Goal: Transaction & Acquisition: Book appointment/travel/reservation

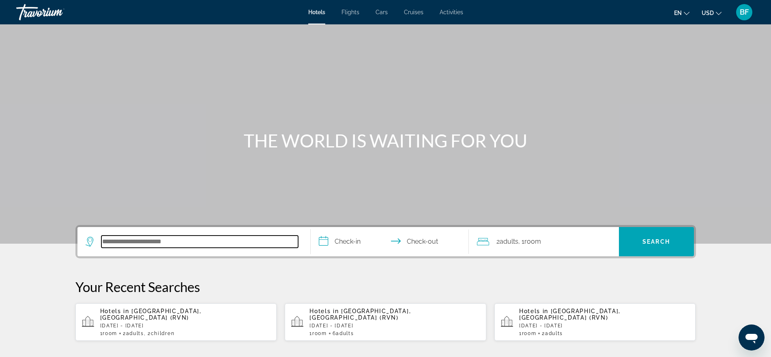
click at [203, 239] on input "Search hotel destination" at bounding box center [199, 241] width 197 height 12
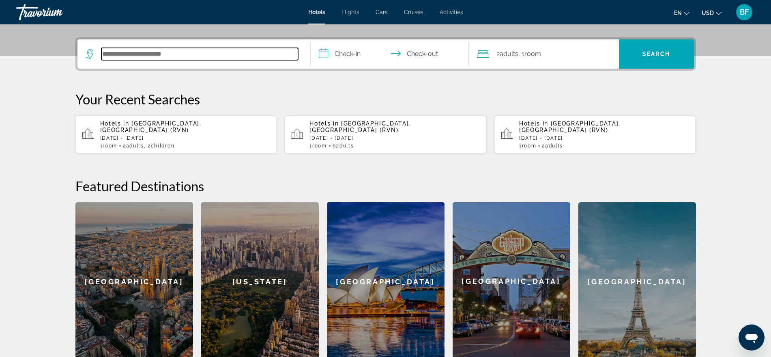
scroll to position [198, 0]
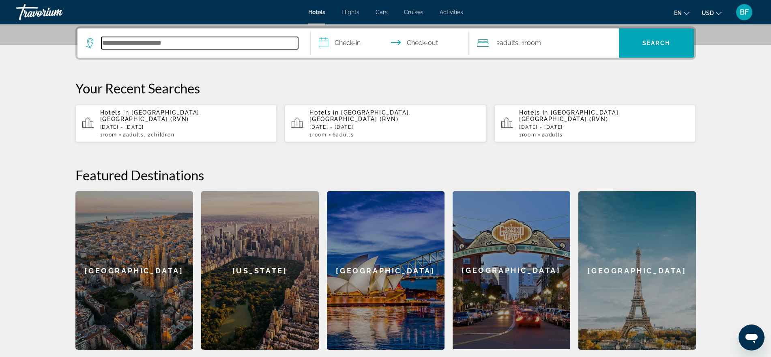
click at [230, 43] on input "Search hotel destination" at bounding box center [199, 43] width 197 height 12
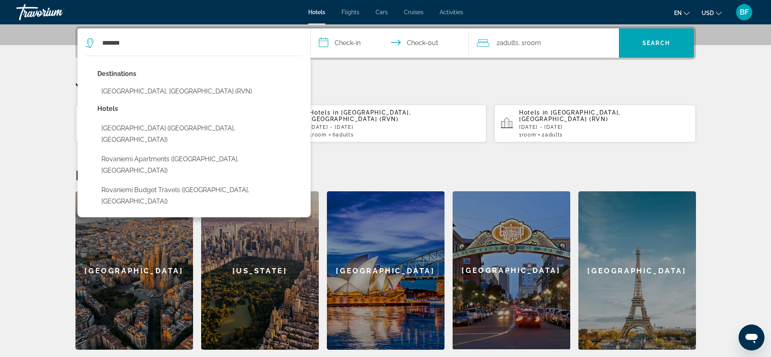
click at [157, 88] on button "Rovaniemi, Finland (RVN)" at bounding box center [199, 91] width 205 height 15
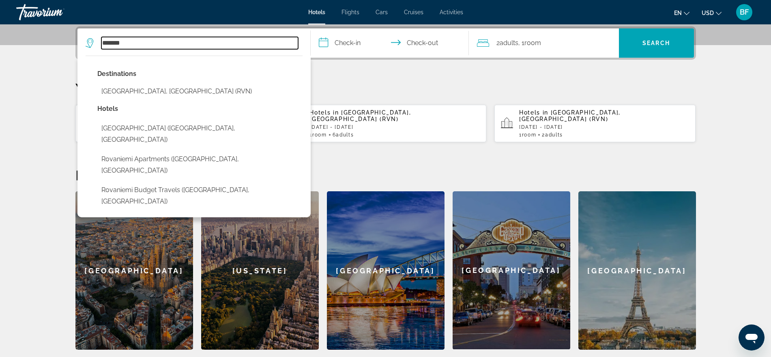
type input "**********"
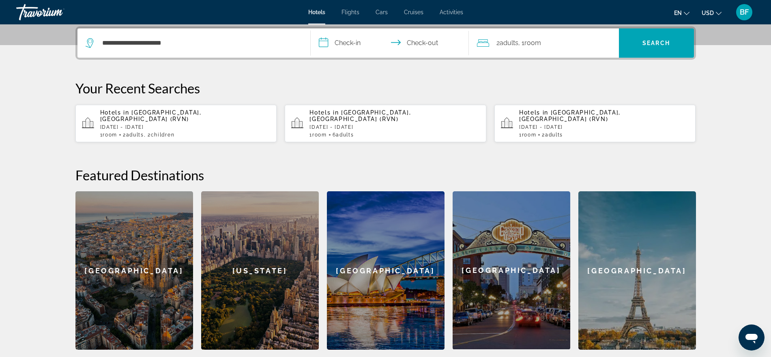
click at [357, 43] on input "**********" at bounding box center [391, 44] width 161 height 32
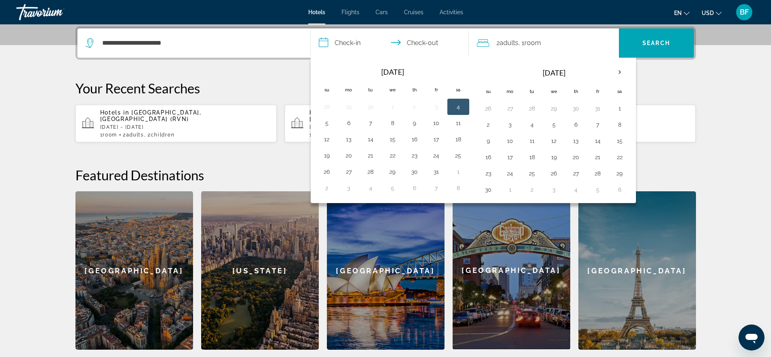
click at [618, 70] on th "Next month" at bounding box center [620, 72] width 22 height 18
click at [435, 155] on button "26" at bounding box center [436, 156] width 13 height 11
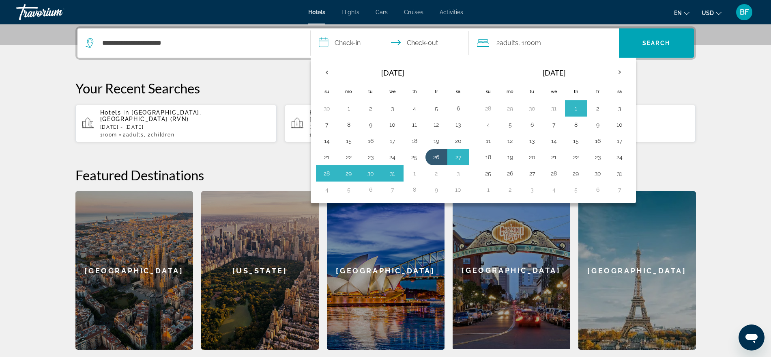
click at [435, 171] on button "2" at bounding box center [436, 173] width 13 height 11
type input "**********"
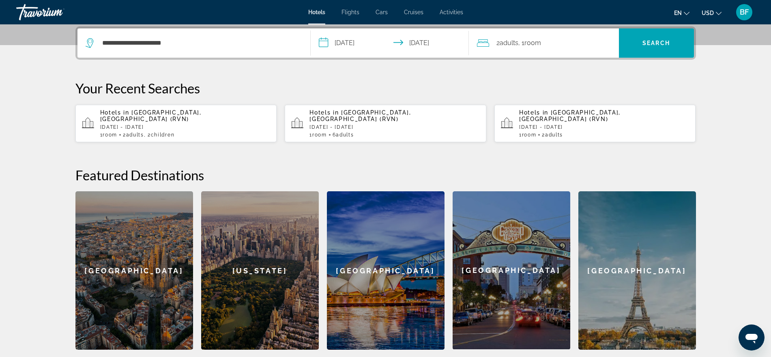
click at [522, 42] on span ", 1 Room rooms" at bounding box center [530, 42] width 23 height 11
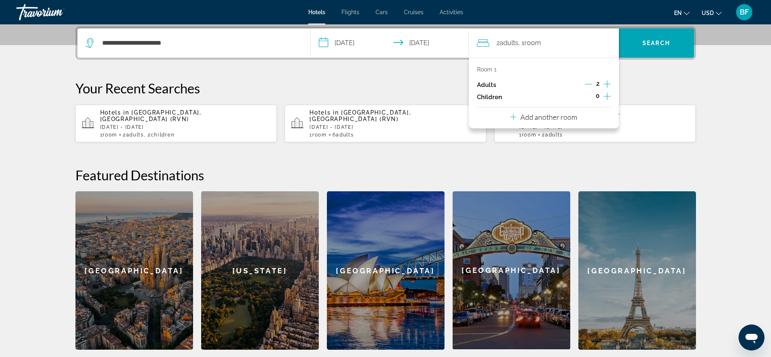
click at [607, 93] on icon "Increment children" at bounding box center [607, 96] width 7 height 7
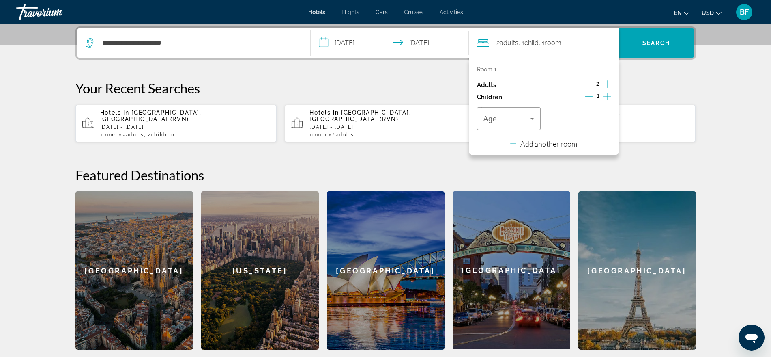
click at [607, 93] on icon "Increment children" at bounding box center [607, 96] width 7 height 7
click at [532, 118] on icon "Travelers: 2 adults, 2 children" at bounding box center [532, 119] width 4 height 2
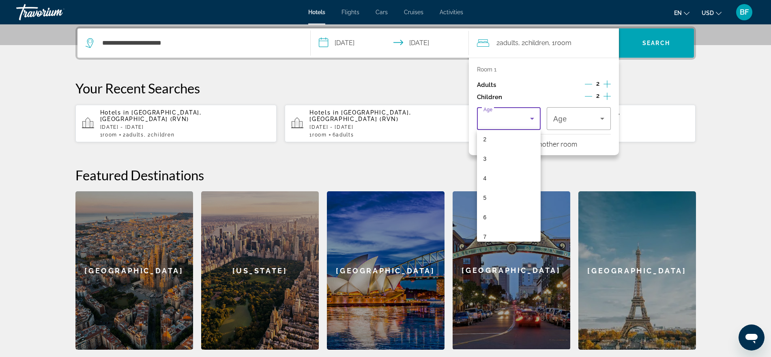
scroll to position [51, 0]
click at [495, 207] on mat-option "6" at bounding box center [509, 208] width 64 height 19
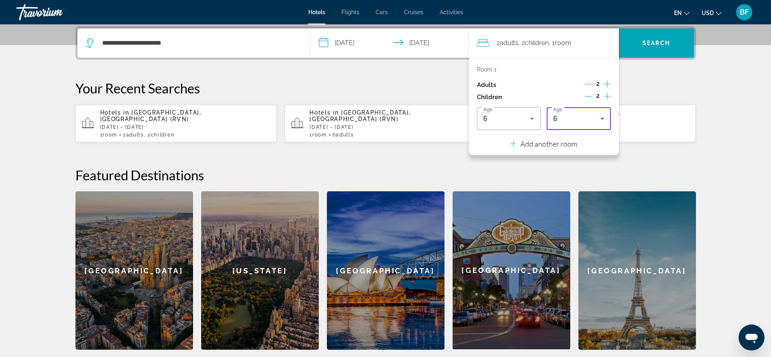
click at [586, 118] on div "6" at bounding box center [576, 119] width 47 height 10
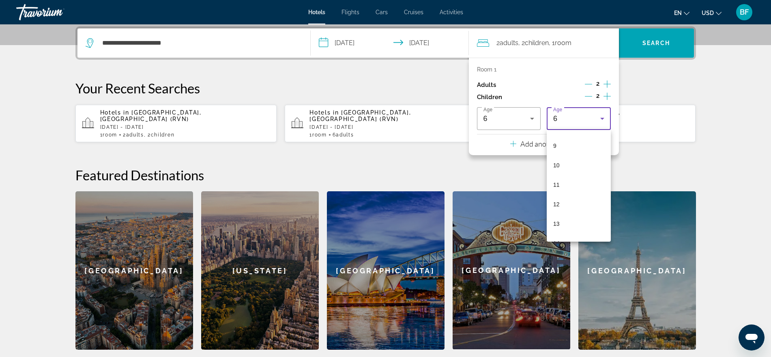
scroll to position [180, 0]
click at [568, 173] on mat-option "11" at bounding box center [579, 176] width 64 height 19
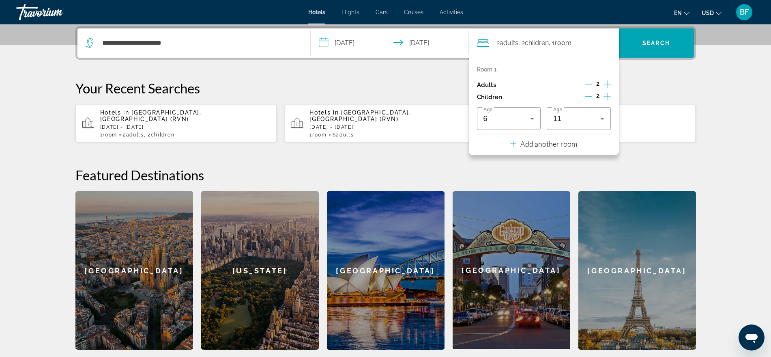
click at [663, 76] on div "**********" at bounding box center [385, 187] width 653 height 323
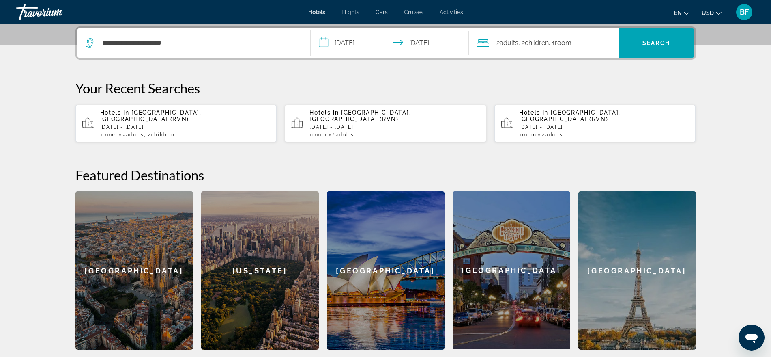
click at [658, 41] on span "Search" at bounding box center [657, 43] width 28 height 6
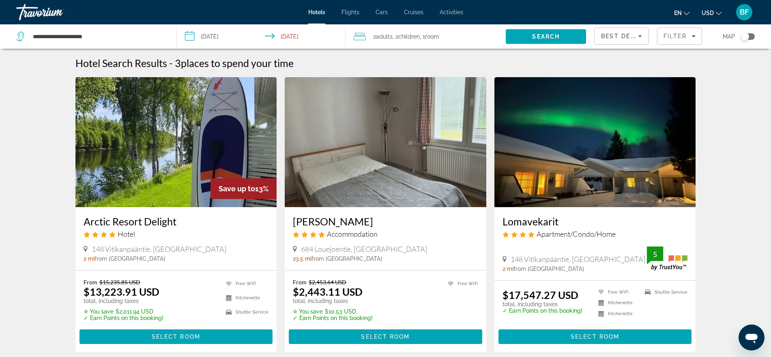
click at [683, 34] on span "Filter" at bounding box center [675, 36] width 23 height 6
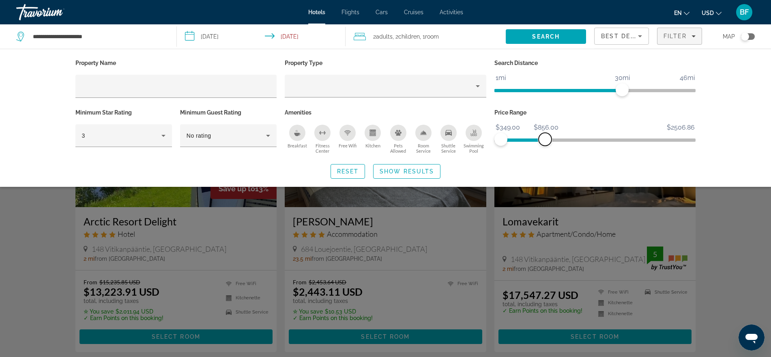
drag, startPoint x: 686, startPoint y: 138, endPoint x: 545, endPoint y: 144, distance: 141.0
click at [545, 144] on span "ngx-slider-max" at bounding box center [545, 139] width 13 height 13
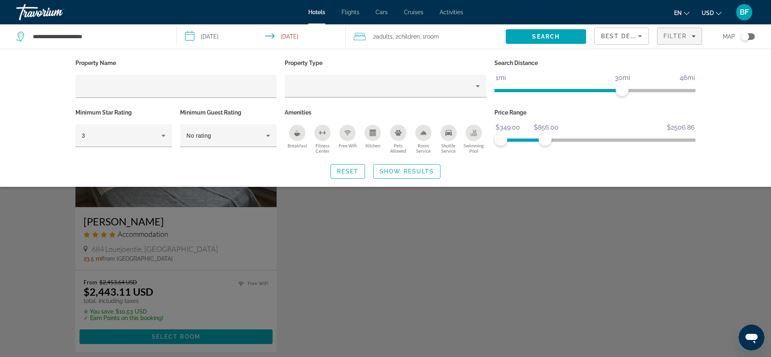
click at [614, 215] on div "Search widget" at bounding box center [385, 239] width 771 height 235
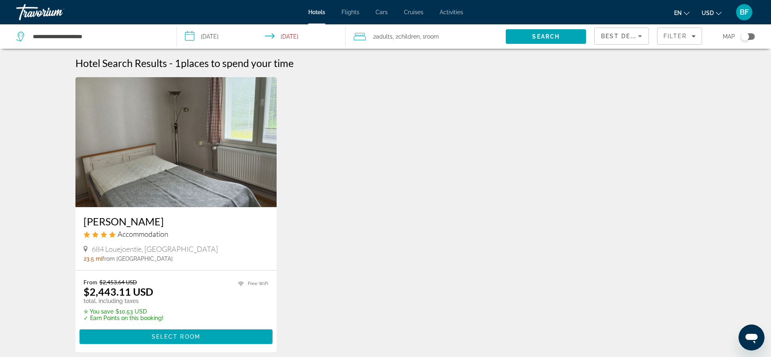
click at [140, 166] on img "Main content" at bounding box center [176, 142] width 202 height 130
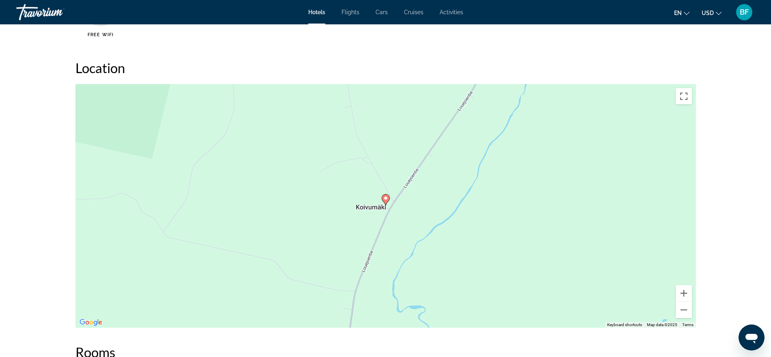
scroll to position [812, 0]
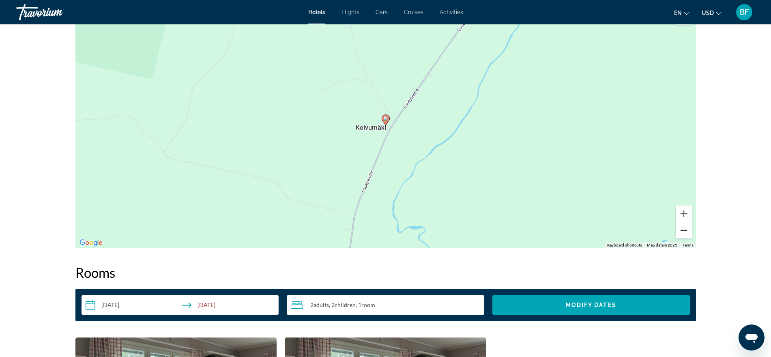
click at [682, 231] on button "Zoom out" at bounding box center [684, 230] width 16 height 16
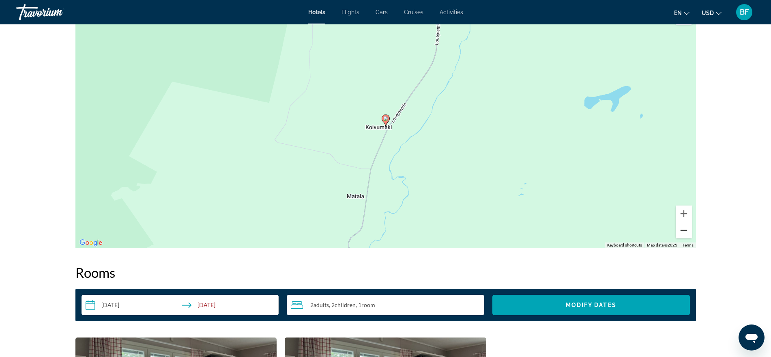
click at [682, 231] on button "Zoom out" at bounding box center [684, 230] width 16 height 16
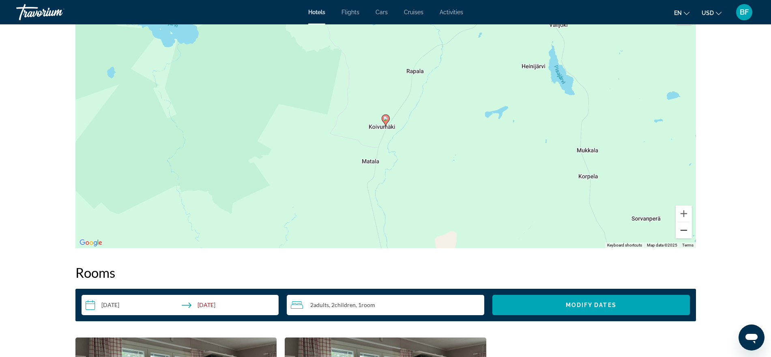
click at [682, 231] on button "Zoom out" at bounding box center [684, 230] width 16 height 16
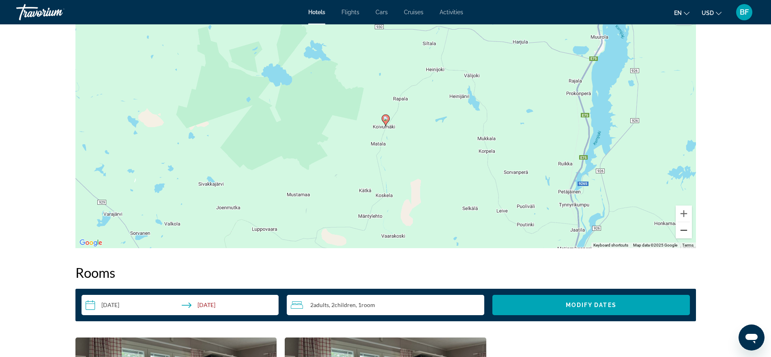
click at [682, 231] on button "Zoom out" at bounding box center [684, 230] width 16 height 16
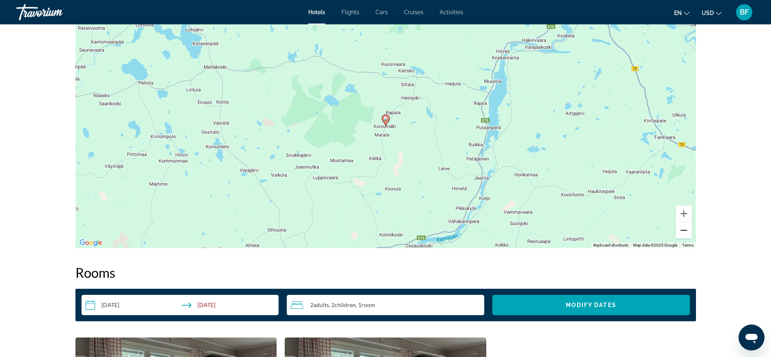
click at [682, 231] on button "Zoom out" at bounding box center [684, 230] width 16 height 16
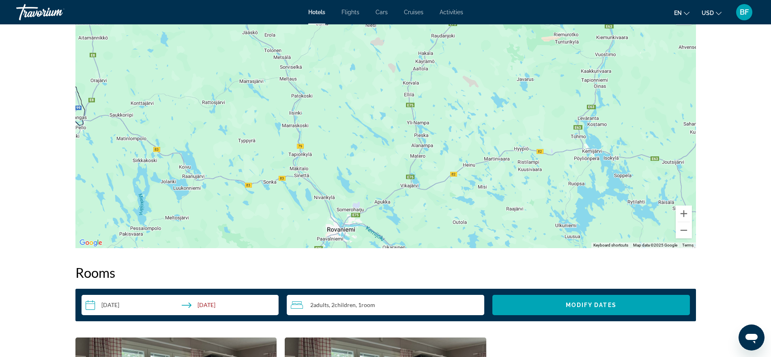
drag, startPoint x: 562, startPoint y: 83, endPoint x: 413, endPoint y: 255, distance: 227.8
click at [413, 255] on div "Overview Type Accommodation Address 684 Louejoentie, Rovaniemi 97140, Finland D…" at bounding box center [385, 79] width 629 height 1164
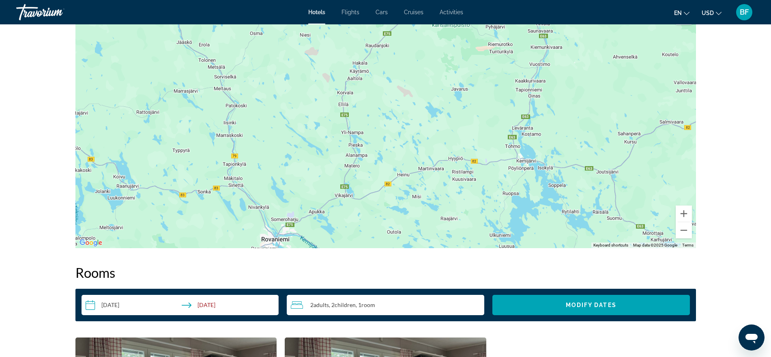
drag, startPoint x: 475, startPoint y: 174, endPoint x: 409, endPoint y: 183, distance: 66.3
click at [409, 183] on div "Main content" at bounding box center [385, 125] width 621 height 243
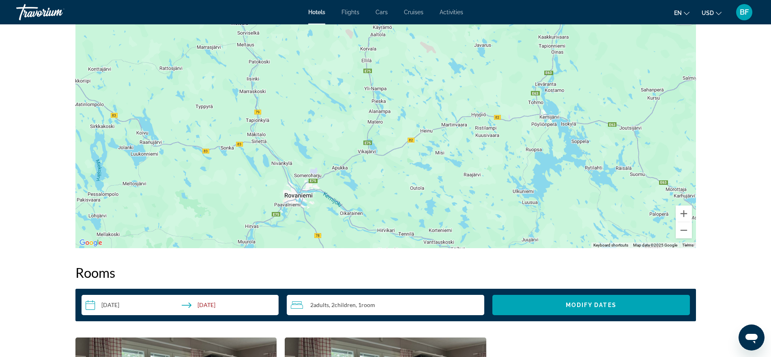
drag, startPoint x: 405, startPoint y: 221, endPoint x: 428, endPoint y: 176, distance: 50.6
click at [428, 176] on div "Main content" at bounding box center [385, 125] width 621 height 243
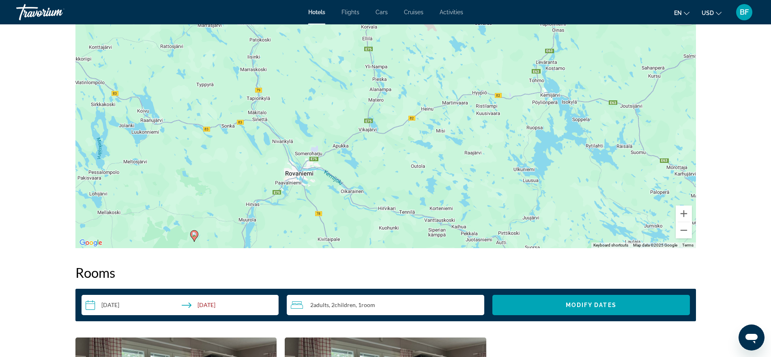
drag, startPoint x: 411, startPoint y: 214, endPoint x: 412, endPoint y: 191, distance: 23.1
click at [412, 191] on div "To activate drag with keyboard, press Alt + Enter. Once in keyboard drag state,…" at bounding box center [385, 125] width 621 height 243
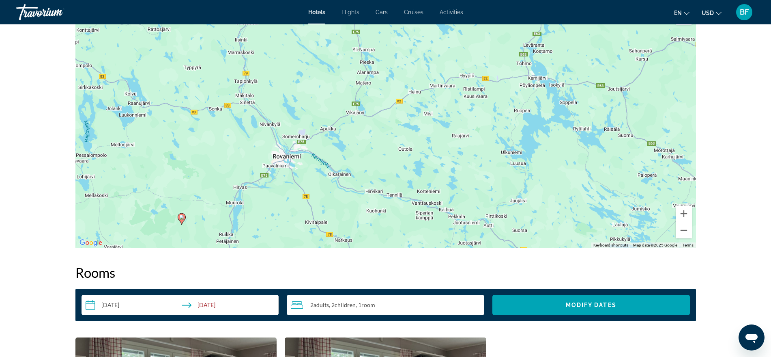
drag, startPoint x: 383, startPoint y: 228, endPoint x: 372, endPoint y: 205, distance: 25.6
click at [370, 208] on div "To activate drag with keyboard, press Alt + Enter. Once in keyboard drag state,…" at bounding box center [385, 125] width 621 height 243
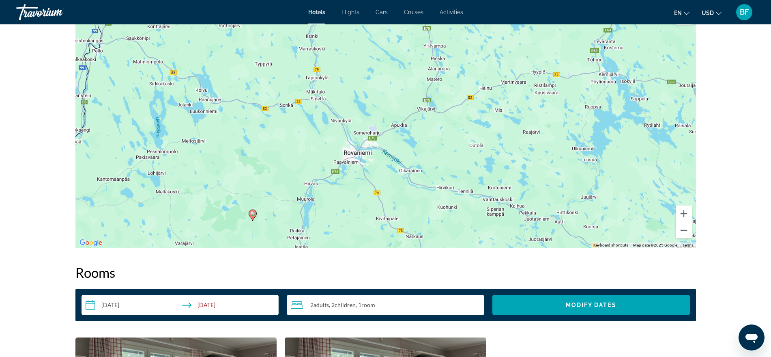
drag, startPoint x: 402, startPoint y: 178, endPoint x: 485, endPoint y: 175, distance: 83.2
click at [485, 175] on div "To activate drag with keyboard, press Alt + Enter. Once in keyboard drag state,…" at bounding box center [385, 125] width 621 height 243
click at [208, 304] on input "**********" at bounding box center [182, 306] width 201 height 23
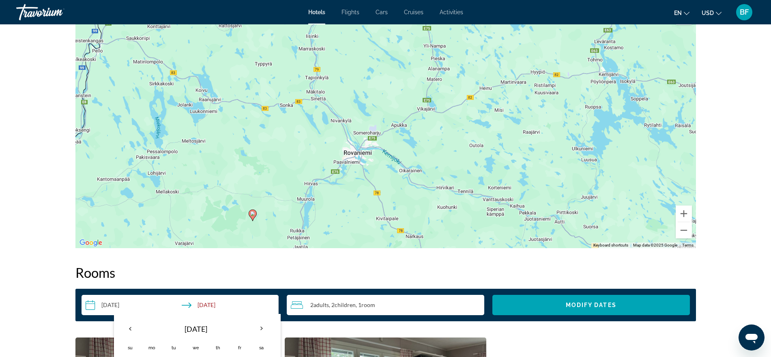
click at [460, 129] on div "To activate drag with keyboard, press Alt + Enter. Once in keyboard drag state,…" at bounding box center [385, 125] width 621 height 243
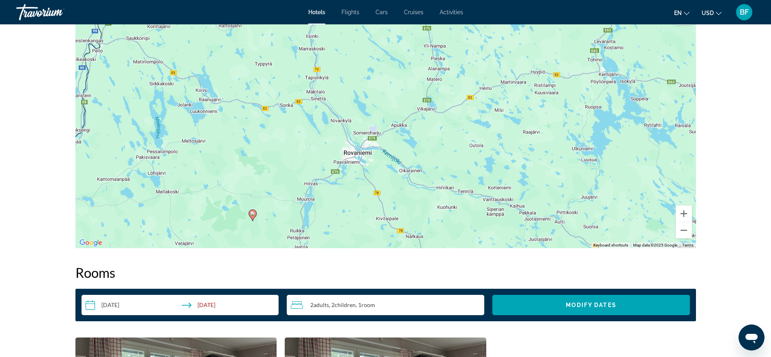
click at [109, 304] on input "**********" at bounding box center [182, 306] width 201 height 23
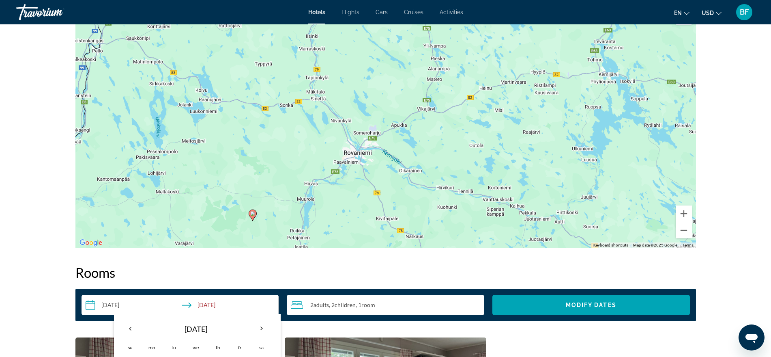
click at [198, 326] on th "Dec 2025" at bounding box center [196, 328] width 110 height 19
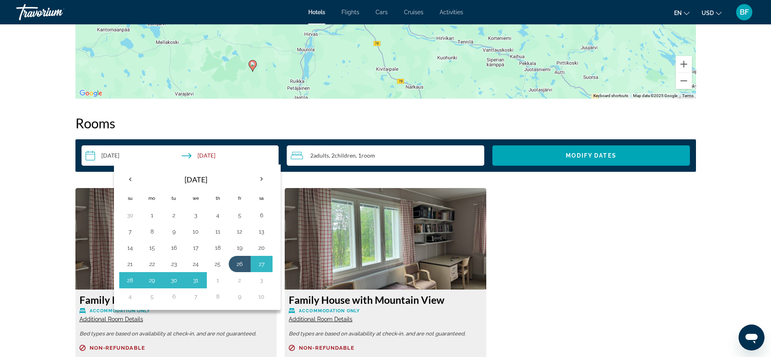
scroll to position [964, 0]
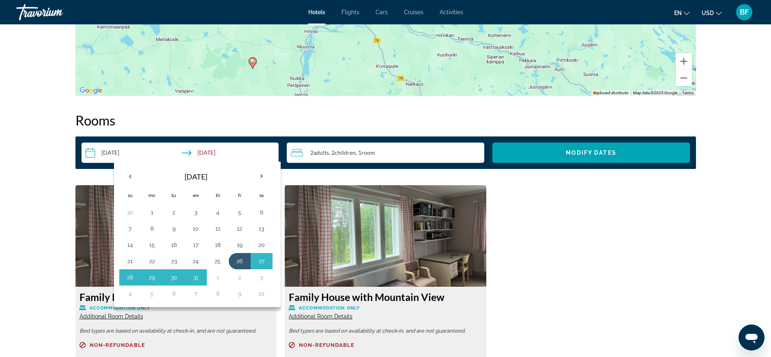
click at [128, 278] on button "28" at bounding box center [130, 276] width 13 height 11
click at [128, 295] on button "4" at bounding box center [130, 293] width 13 height 11
type input "**********"
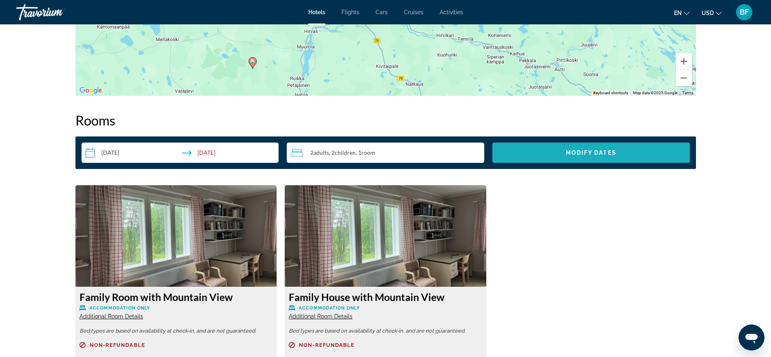
click at [614, 155] on span "Modify Dates" at bounding box center [591, 152] width 51 height 6
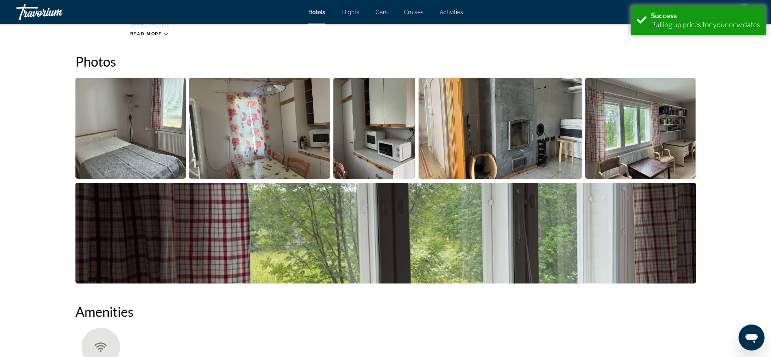
scroll to position [317, 0]
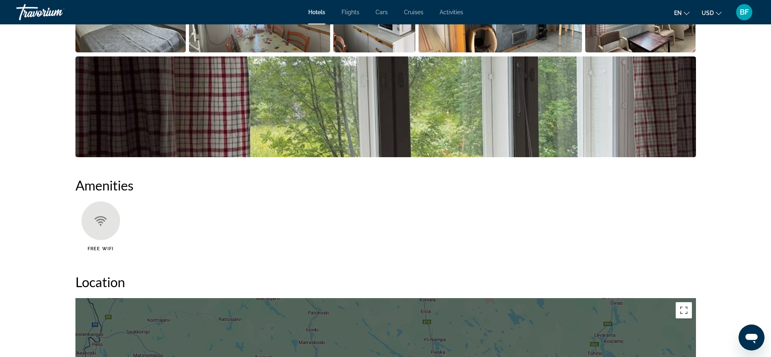
scroll to position [507, 0]
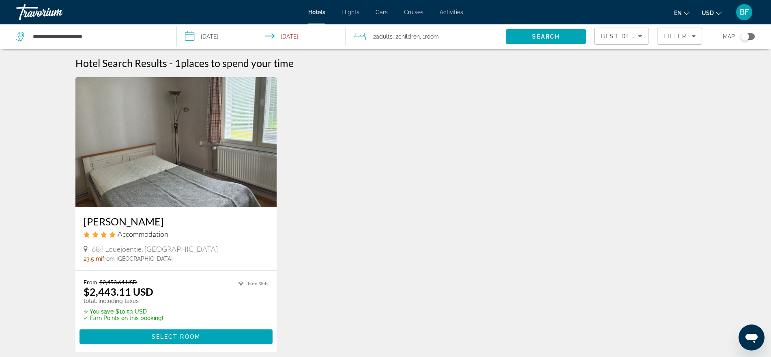
click at [95, 30] on div "**********" at bounding box center [92, 36] width 152 height 24
click at [102, 39] on input "**********" at bounding box center [98, 36] width 132 height 12
drag, startPoint x: 62, startPoint y: 37, endPoint x: 0, endPoint y: 36, distance: 61.7
click at [0, 36] on app-destination-search "**********" at bounding box center [88, 36] width 177 height 24
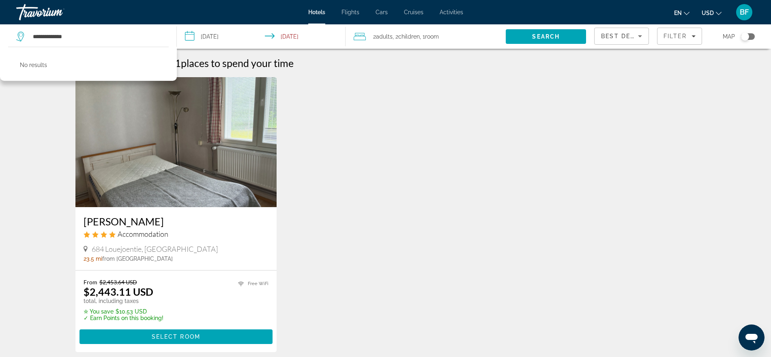
click at [549, 34] on span "Search" at bounding box center [546, 36] width 28 height 6
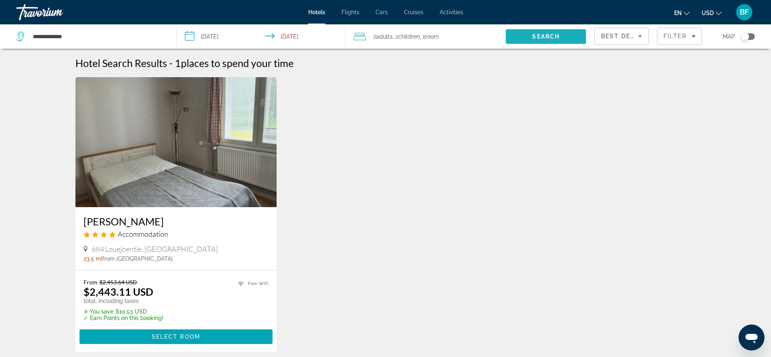
click at [560, 36] on span "Search" at bounding box center [546, 36] width 80 height 19
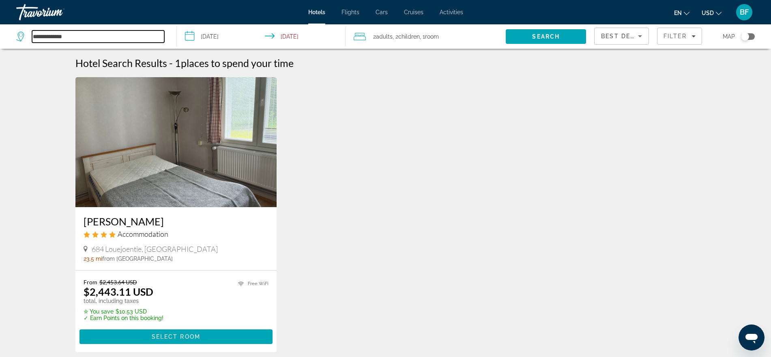
click at [54, 31] on input "**********" at bounding box center [98, 36] width 132 height 12
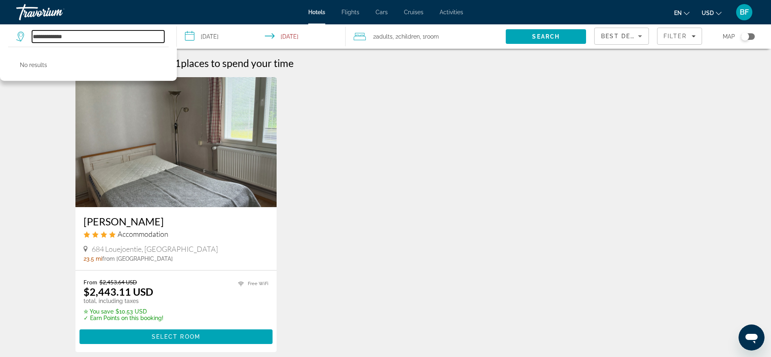
click at [85, 38] on input "**********" at bounding box center [98, 36] width 132 height 12
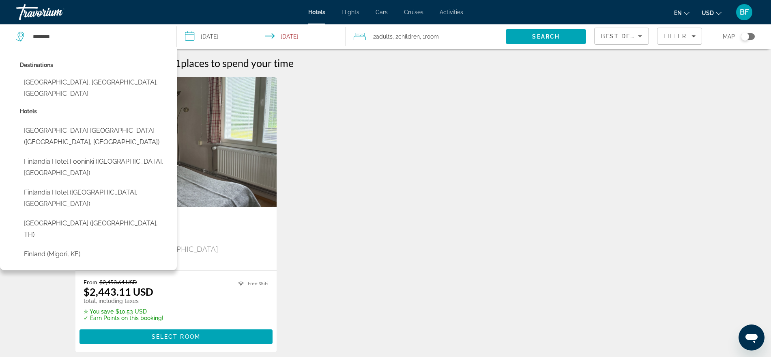
click at [107, 154] on button "Finlandia Hotel Fooninki (Seinaejoki, FI)" at bounding box center [94, 167] width 149 height 27
type input "**********"
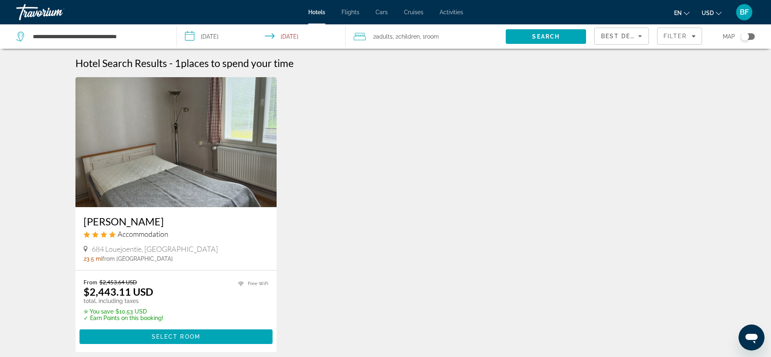
click at [551, 35] on span "Search" at bounding box center [546, 36] width 28 height 6
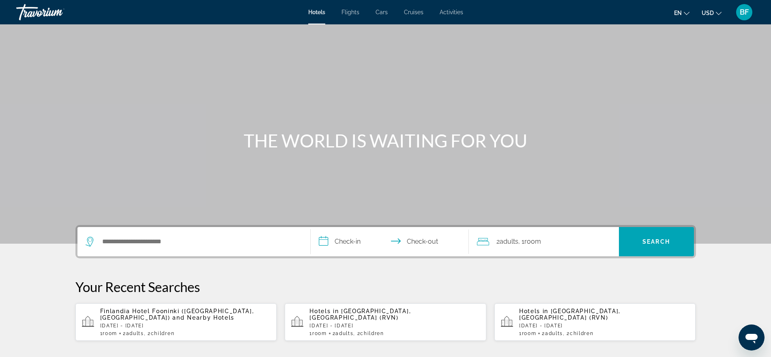
click at [206, 235] on div "Search widget" at bounding box center [194, 241] width 217 height 29
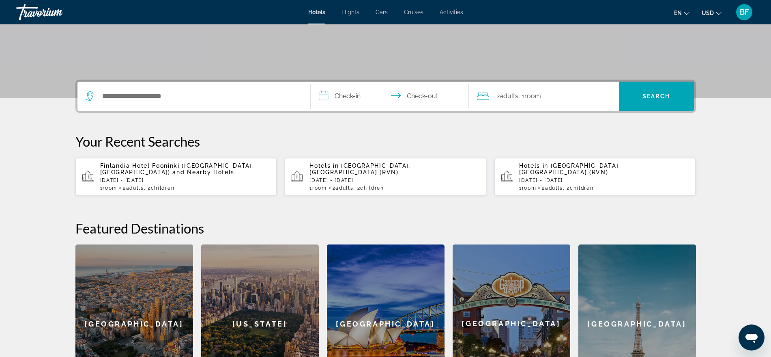
scroll to position [198, 0]
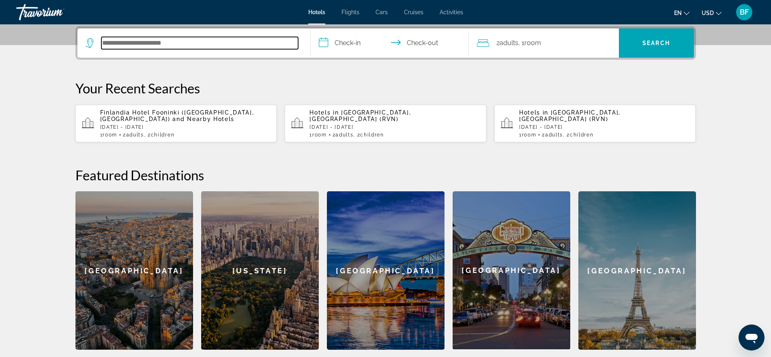
click at [196, 43] on input "Search hotel destination" at bounding box center [199, 43] width 197 height 12
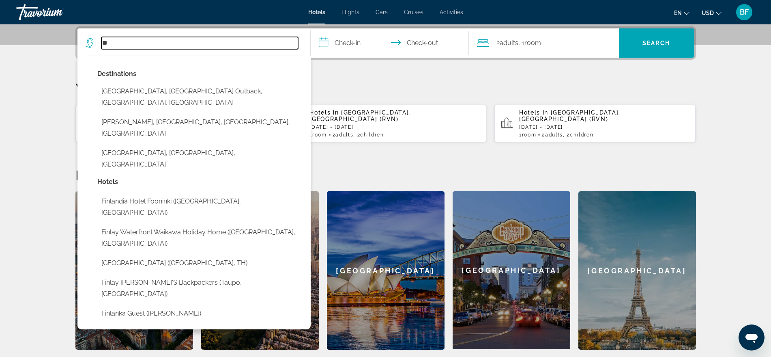
type input "*"
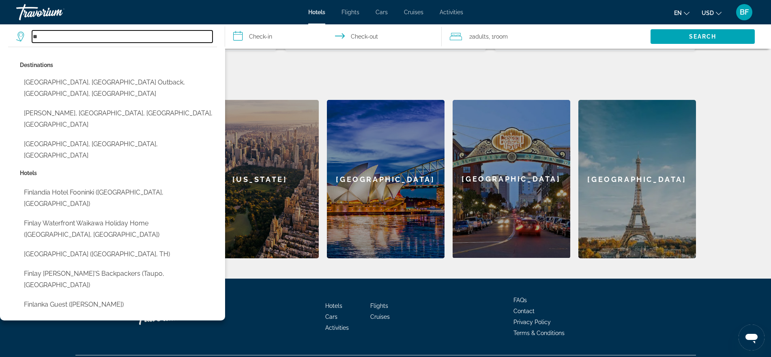
scroll to position [300, 0]
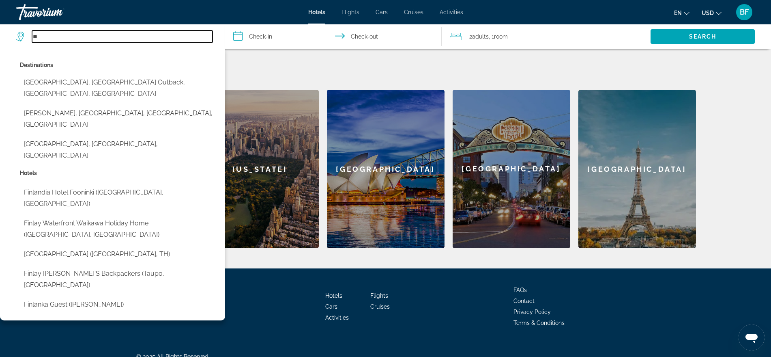
type input "**"
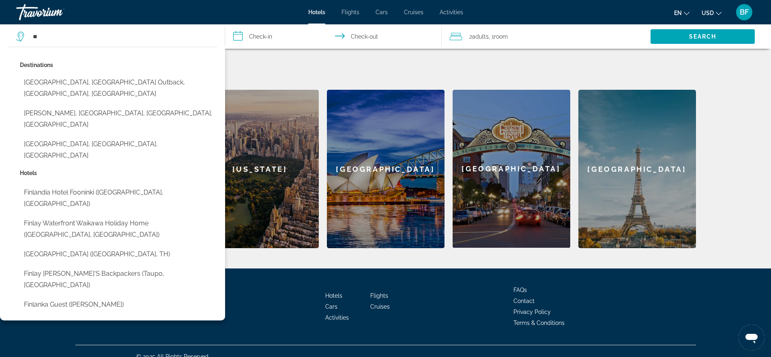
click at [273, 314] on div "Hotels Flights Cars Cruises Activities FAQs Contact Privacy Policy Terms & Cond…" at bounding box center [385, 306] width 621 height 76
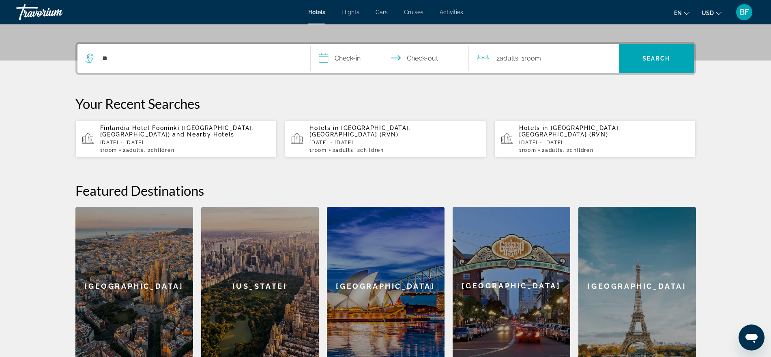
scroll to position [97, 0]
